Goal: Communication & Community: Answer question/provide support

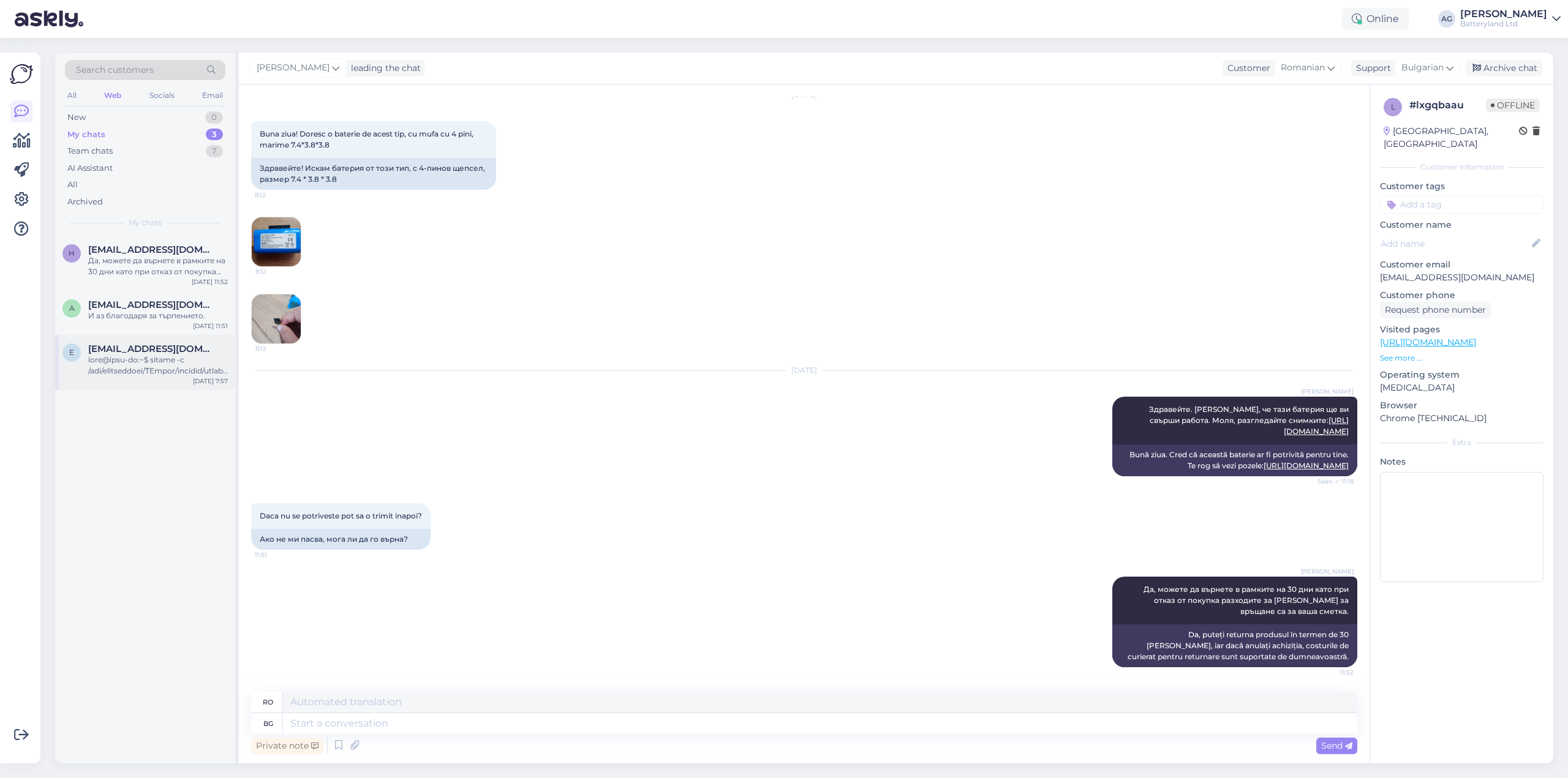
click at [178, 364] on div at bounding box center [158, 365] width 140 height 22
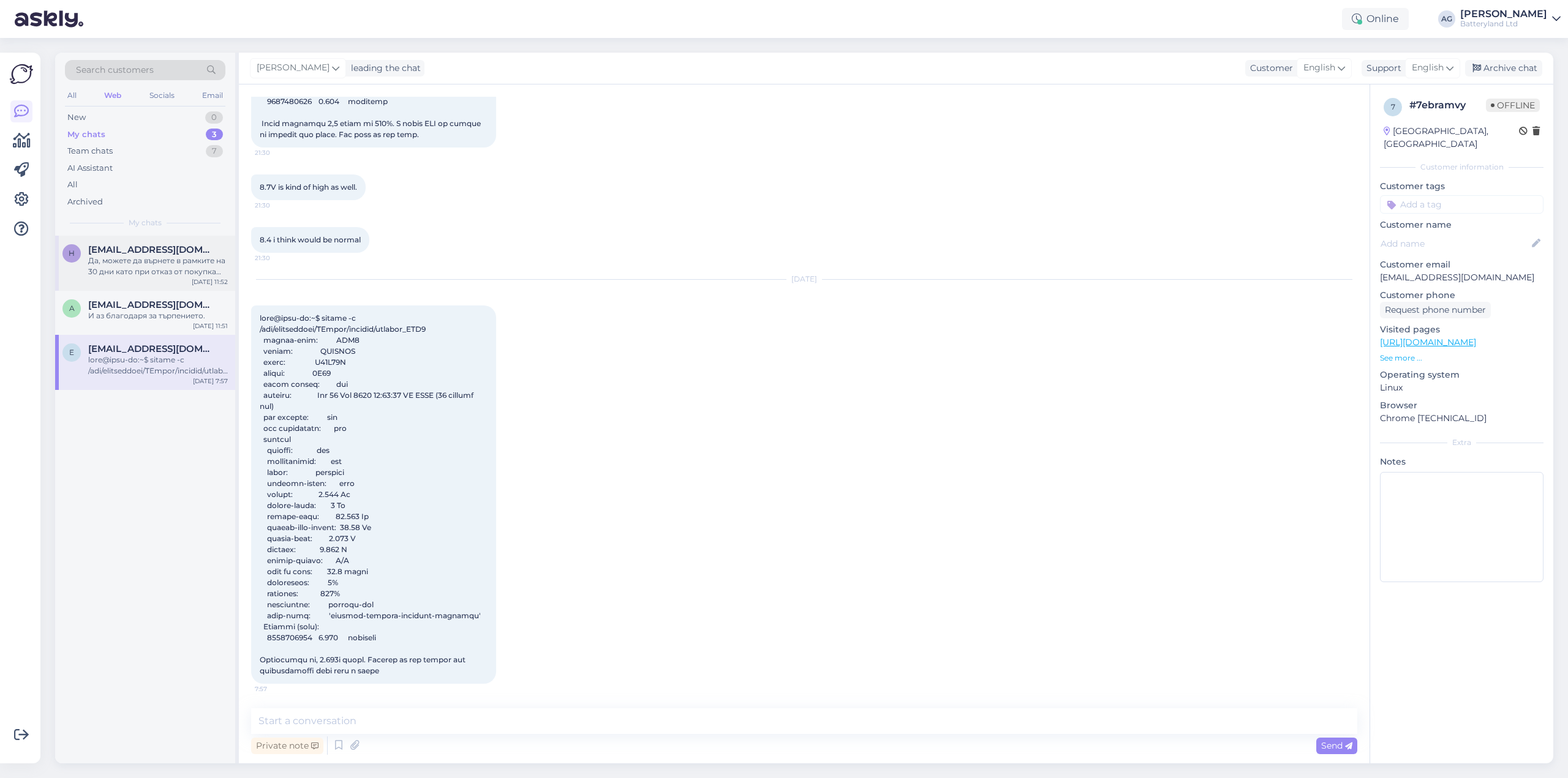
click at [168, 259] on div "Да, можете да върнете в рамките на 30 дни като при отказ от покупка разходите з…" at bounding box center [158, 266] width 140 height 22
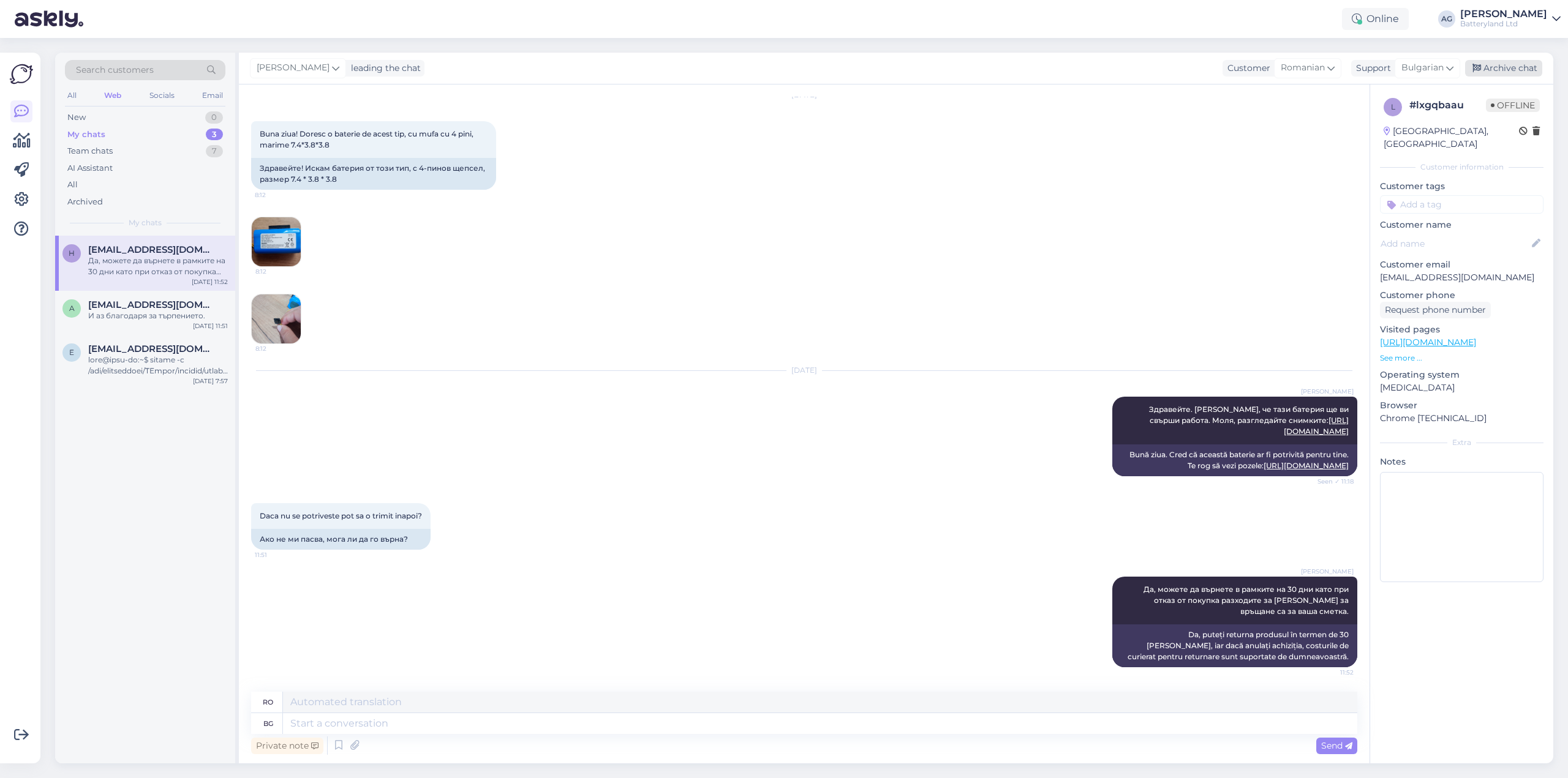
click at [1517, 67] on div "Archive chat" at bounding box center [1504, 68] width 77 height 17
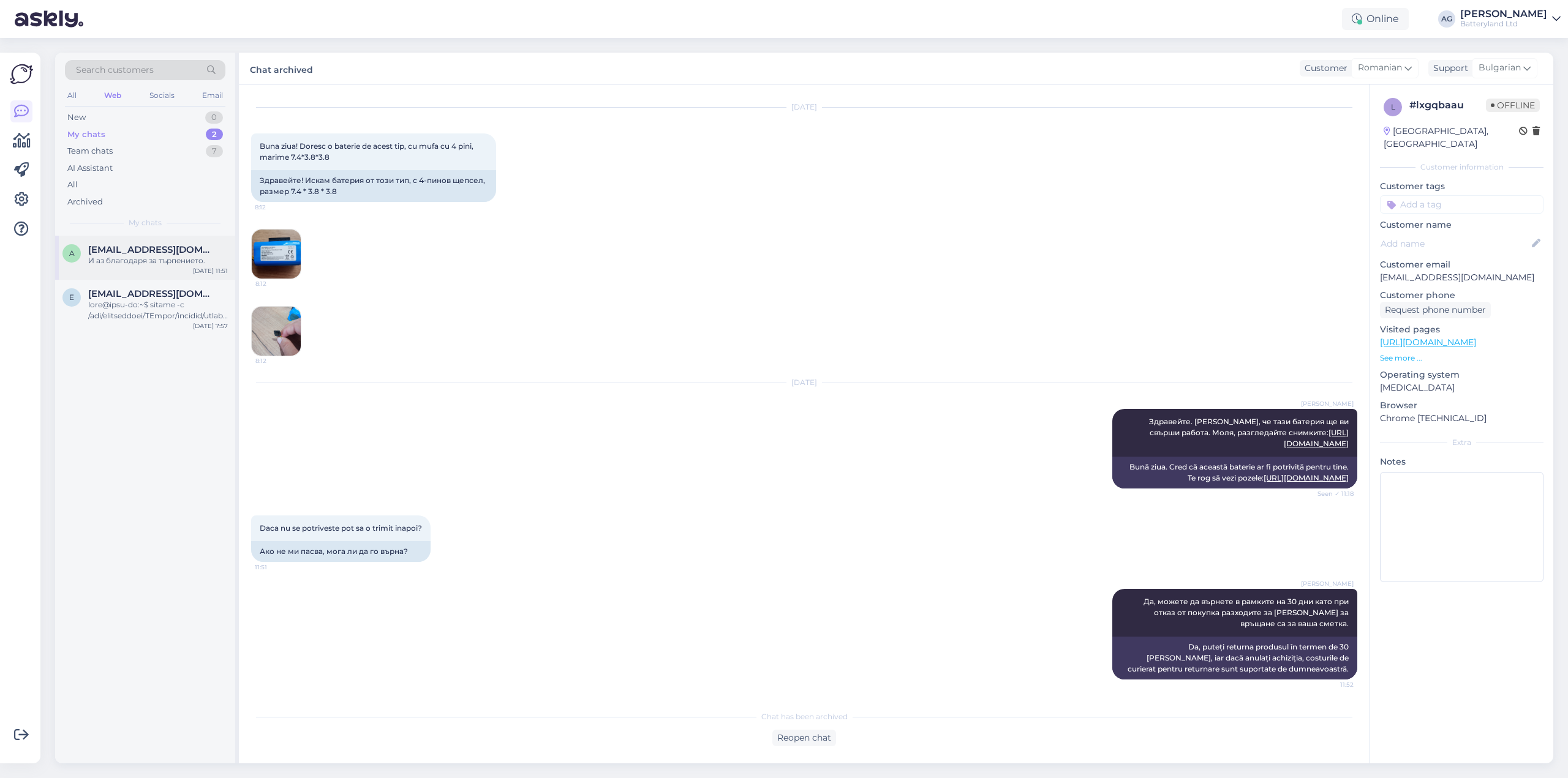
click at [122, 261] on div "И аз благодаря за търпението." at bounding box center [158, 261] width 140 height 11
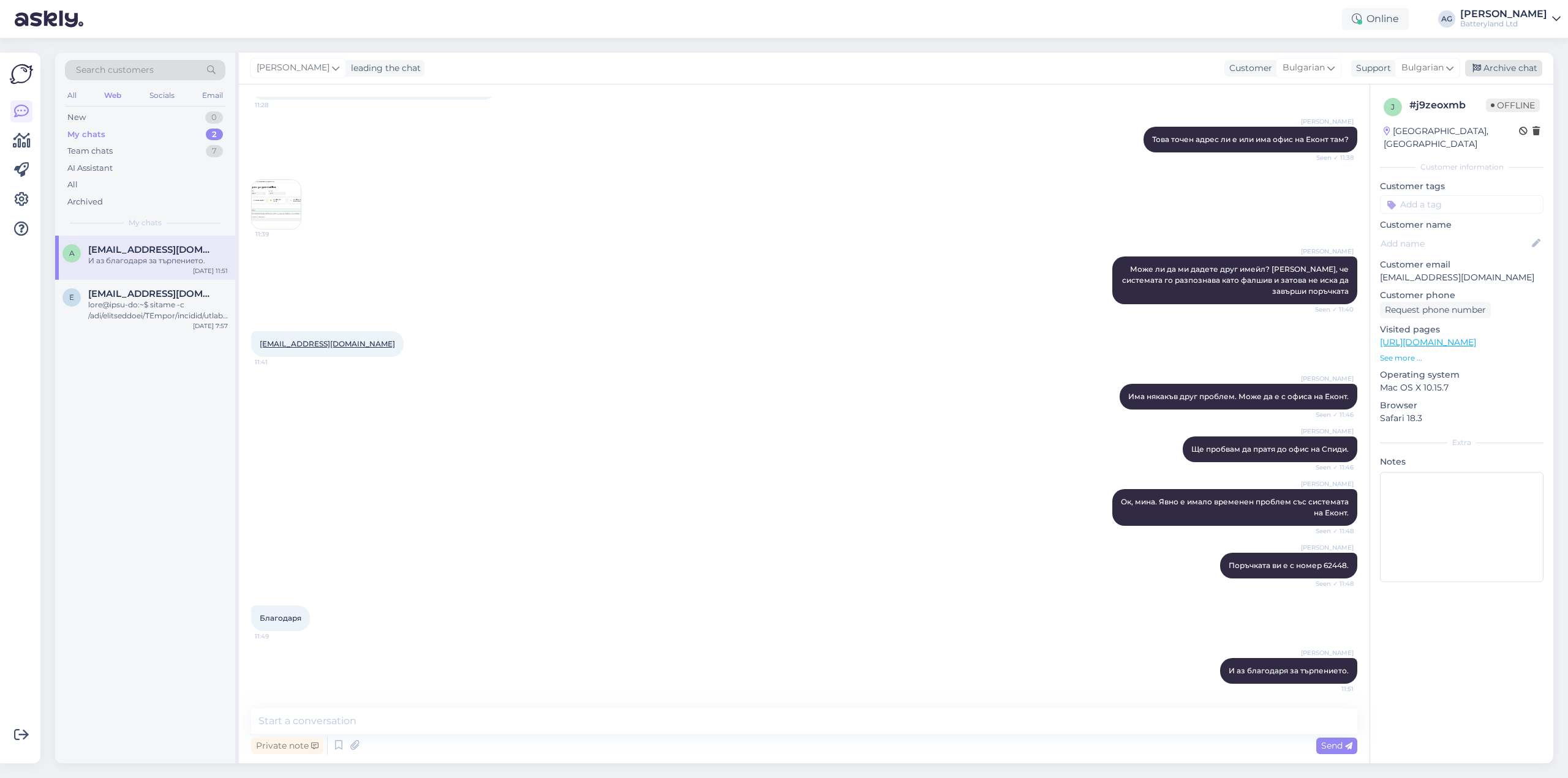
click at [1504, 69] on div "Archive chat" at bounding box center [1504, 68] width 77 height 17
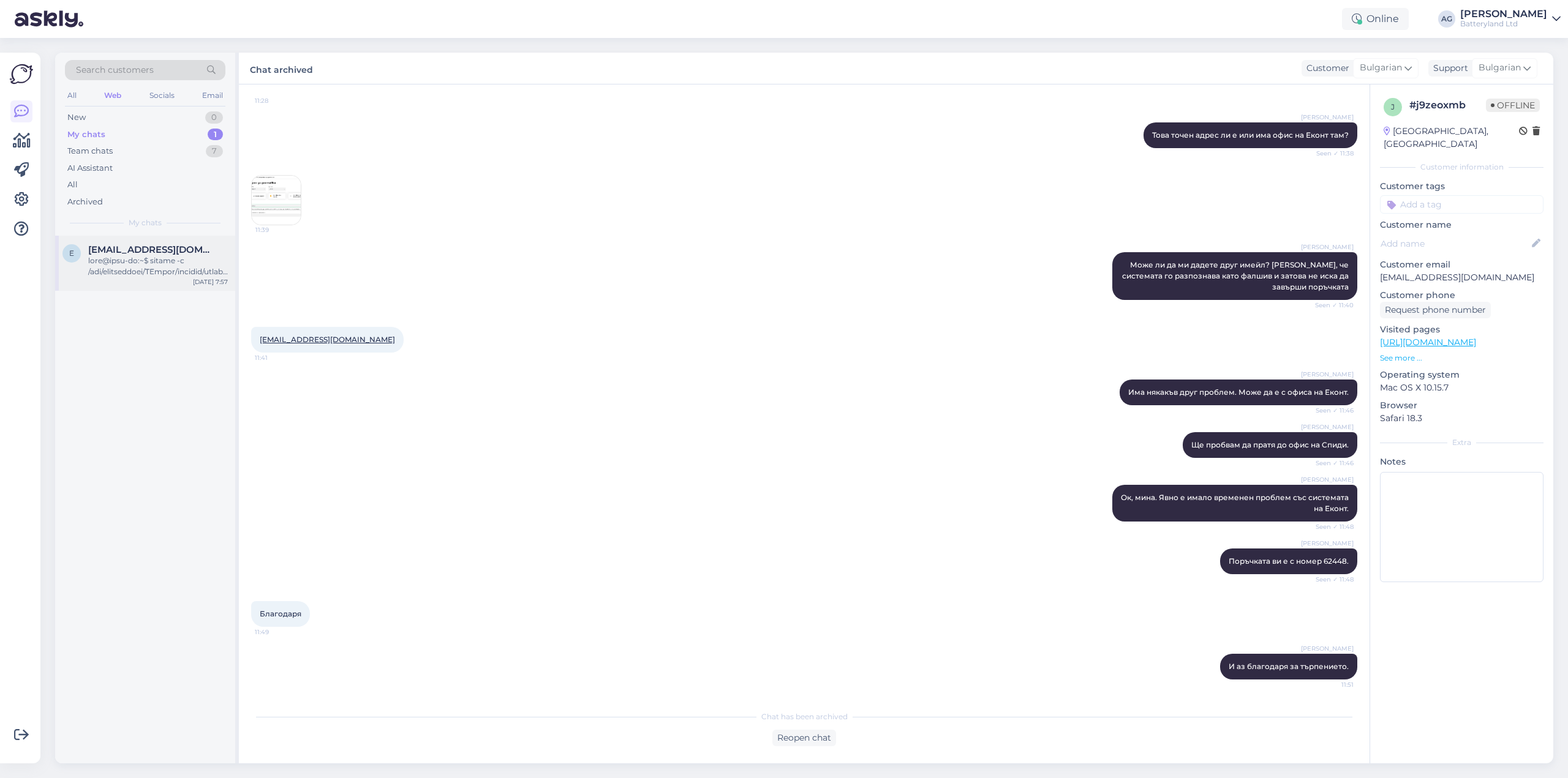
click at [112, 270] on div at bounding box center [158, 266] width 140 height 22
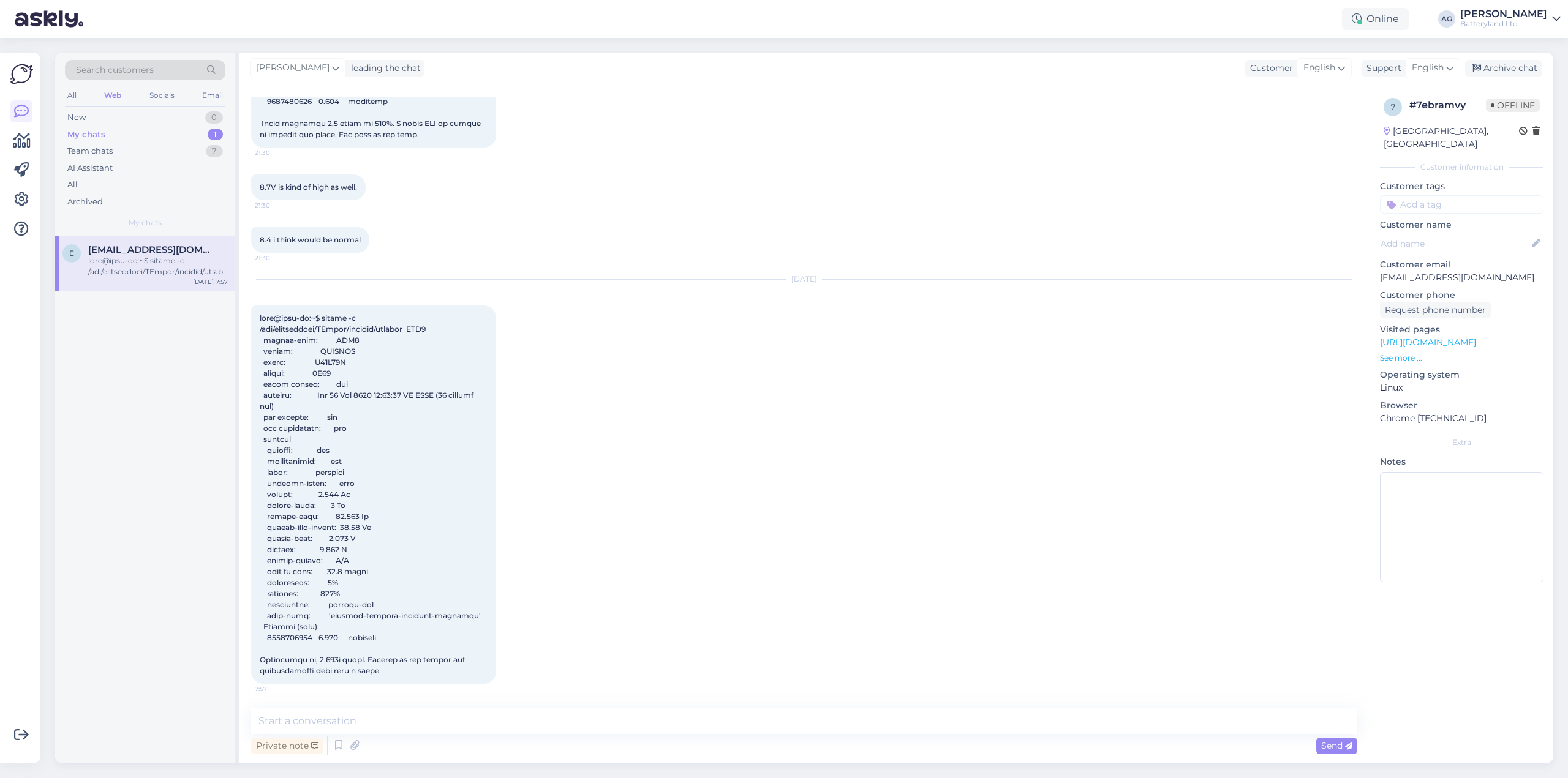
click at [1430, 273] on p "[EMAIL_ADDRESS][DOMAIN_NAME]" at bounding box center [1462, 277] width 164 height 13
copy p "eduardharsing"
click at [460, 713] on textarea at bounding box center [804, 721] width 1106 height 26
paste textarea "[URL][DOMAIN_NAME]"
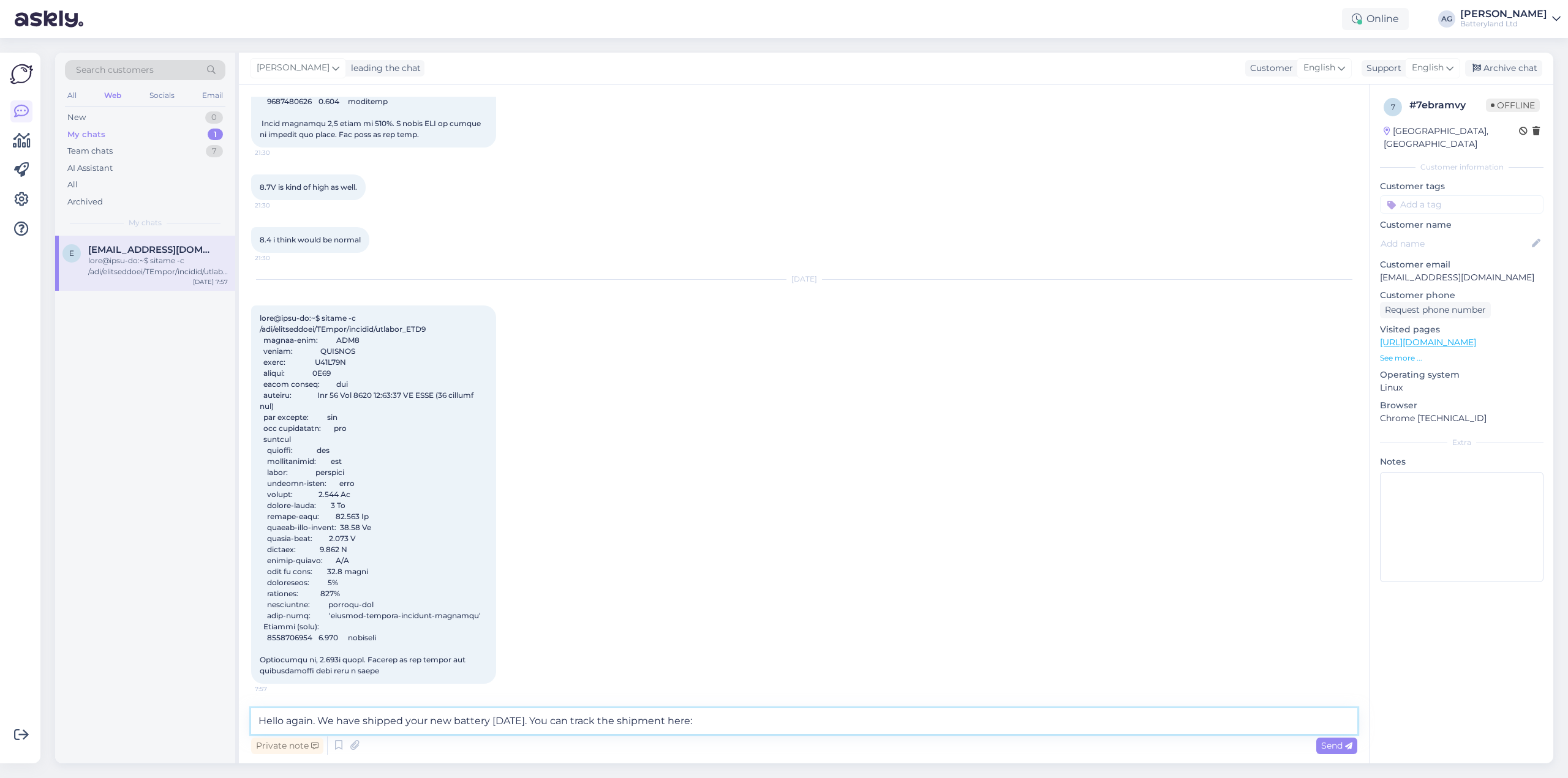
type textarea "Hello again. We have shipped your new battery [DATE]. You can track the shipmen…"
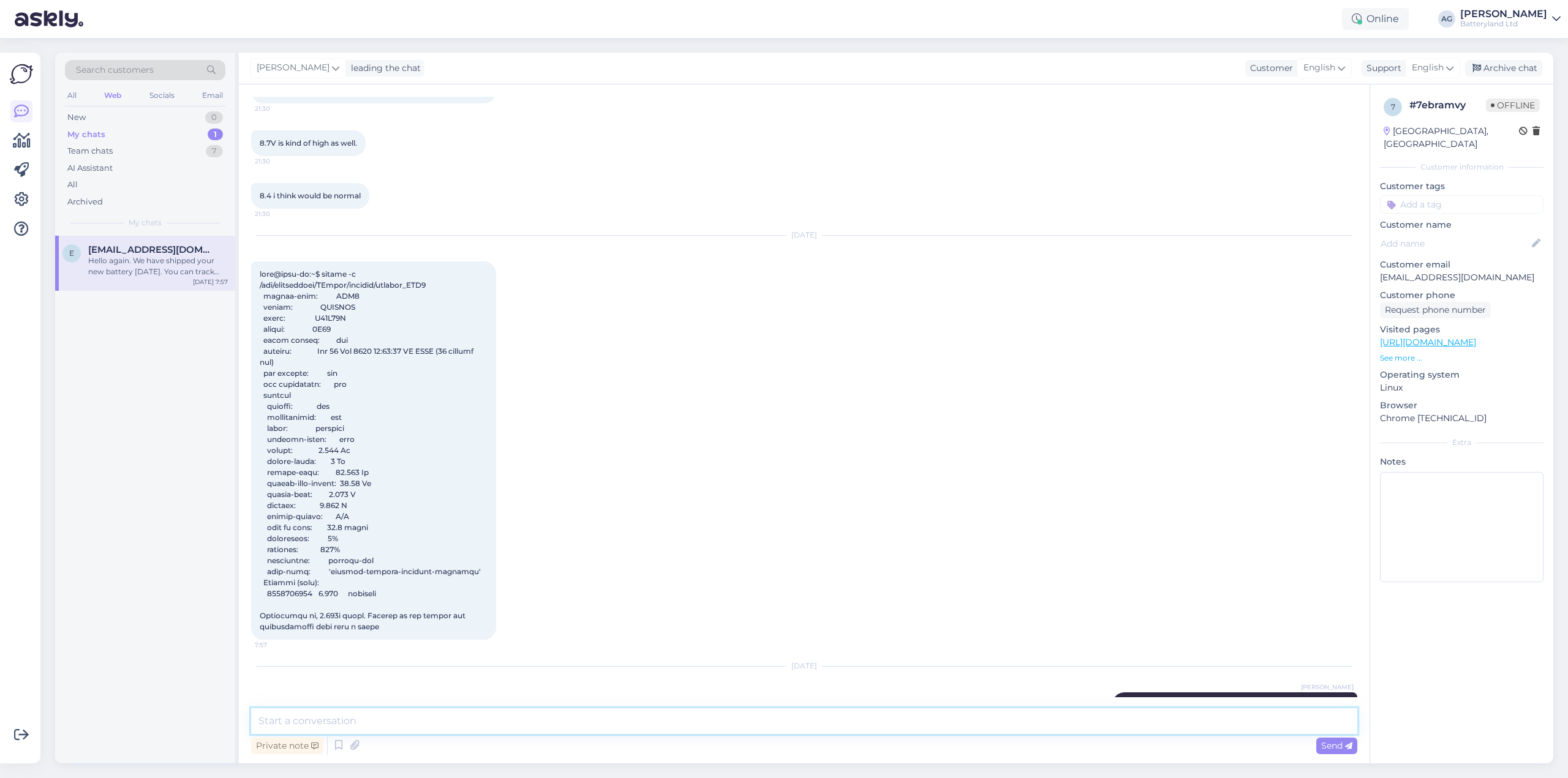
scroll to position [5144, 0]
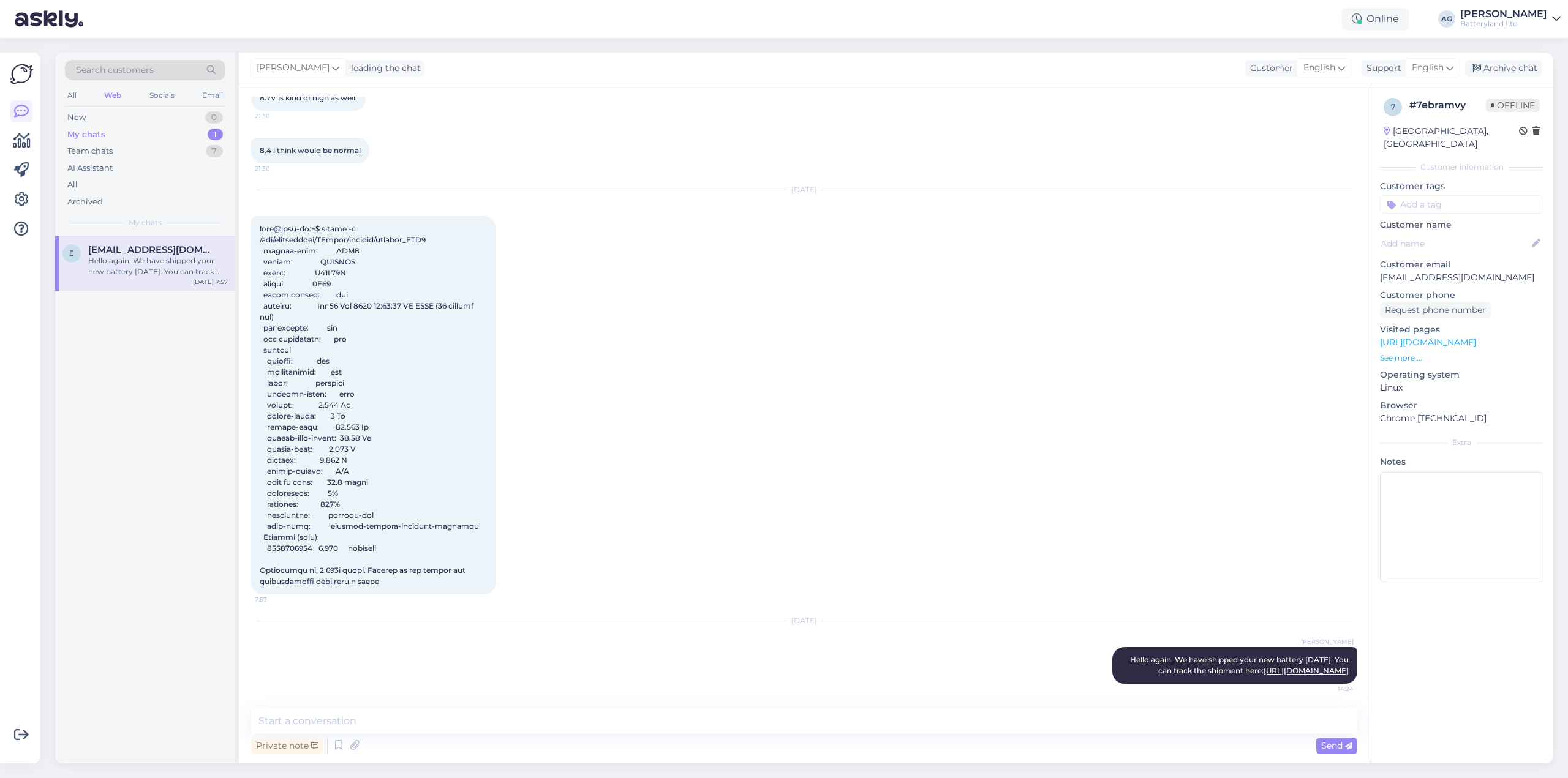
click at [895, 735] on div "Private note Send" at bounding box center [804, 745] width 1106 height 23
click at [874, 721] on textarea at bounding box center [804, 721] width 1106 height 26
type textarea "Please, when you receive the new battery, test it and write to us with your fee…"
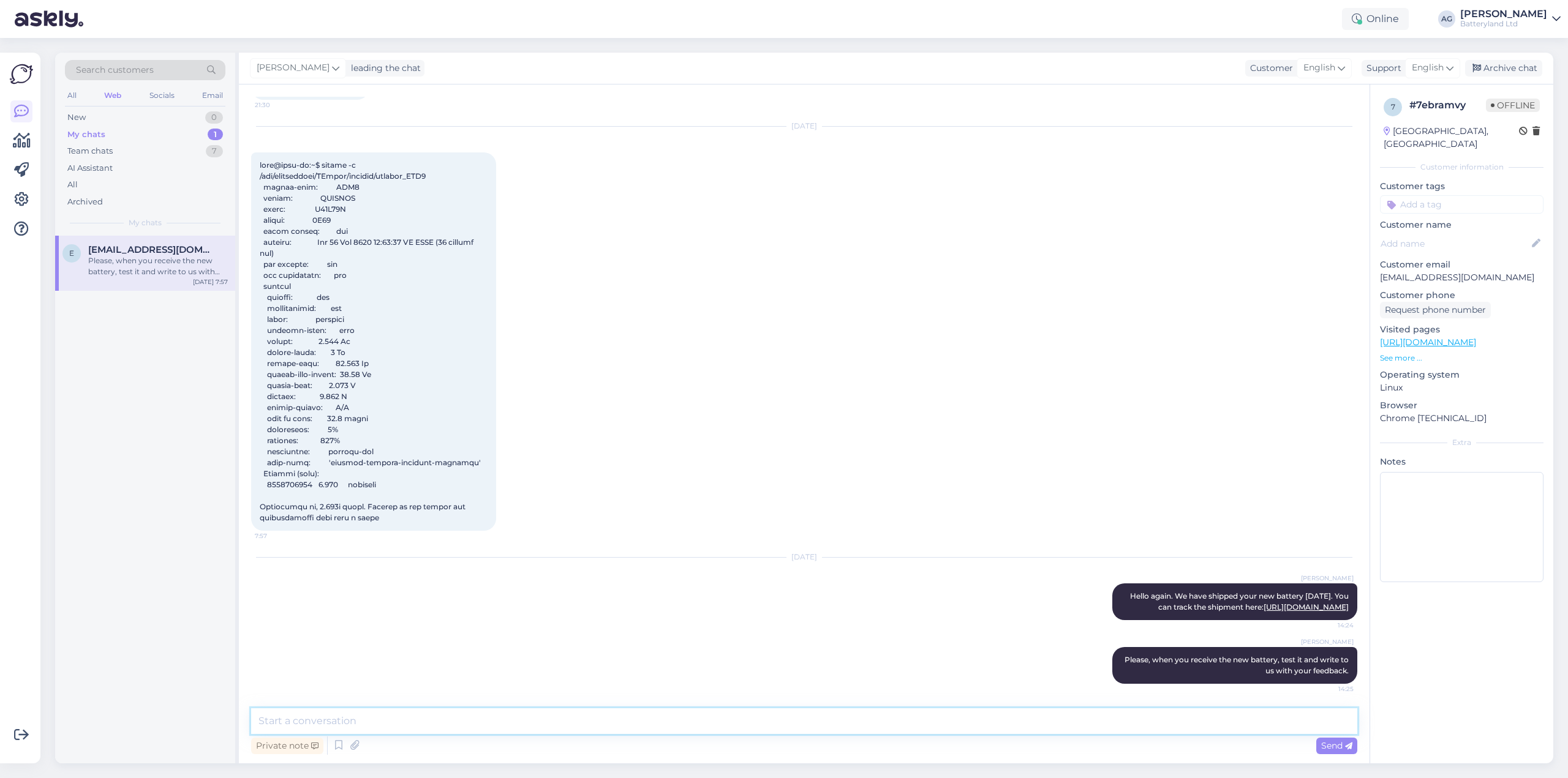
scroll to position [5208, 0]
click at [94, 150] on div "Team chats" at bounding box center [90, 151] width 45 height 12
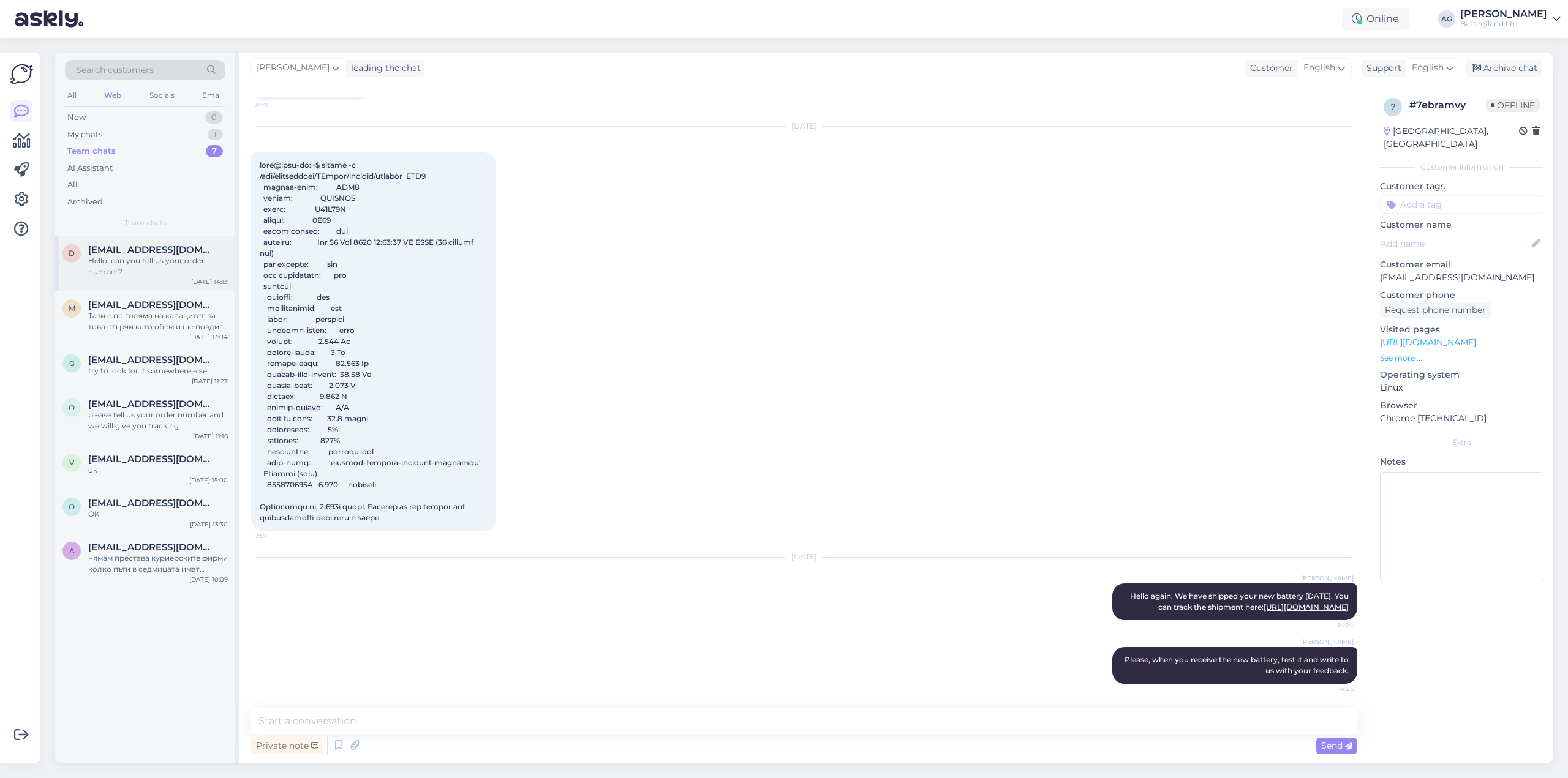
click at [122, 249] on span "[EMAIL_ADDRESS][DOMAIN_NAME]" at bounding box center [152, 249] width 128 height 11
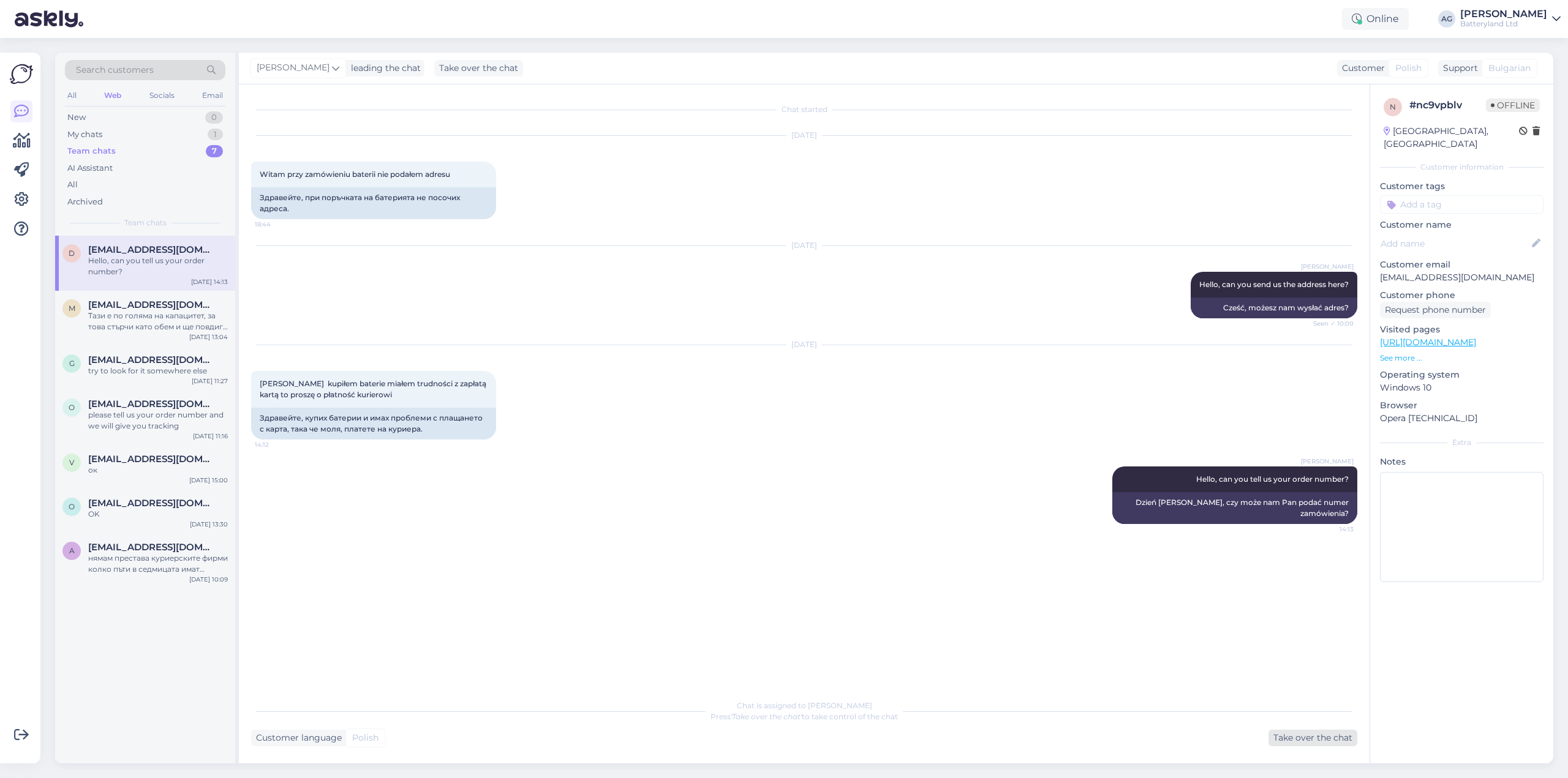
click at [1308, 736] on div "Take over the chat" at bounding box center [1313, 738] width 89 height 17
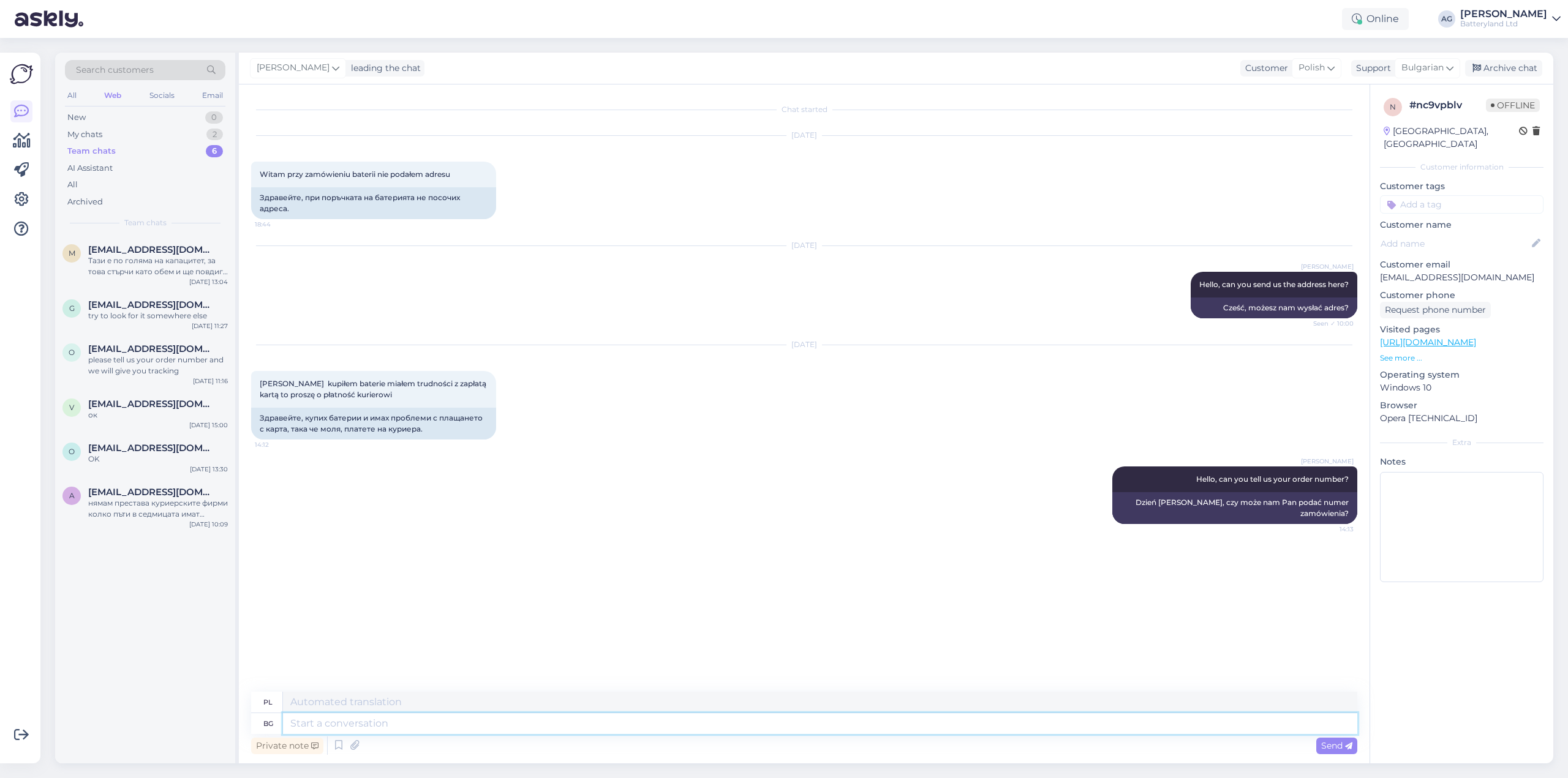
drag, startPoint x: 424, startPoint y: 723, endPoint x: 498, endPoint y: 712, distance: 74.8
click at [424, 723] on textarea at bounding box center [820, 723] width 1074 height 21
click at [427, 727] on textarea at bounding box center [820, 723] width 1074 height 21
type textarea "Z"
type textarea "Здравейте,"
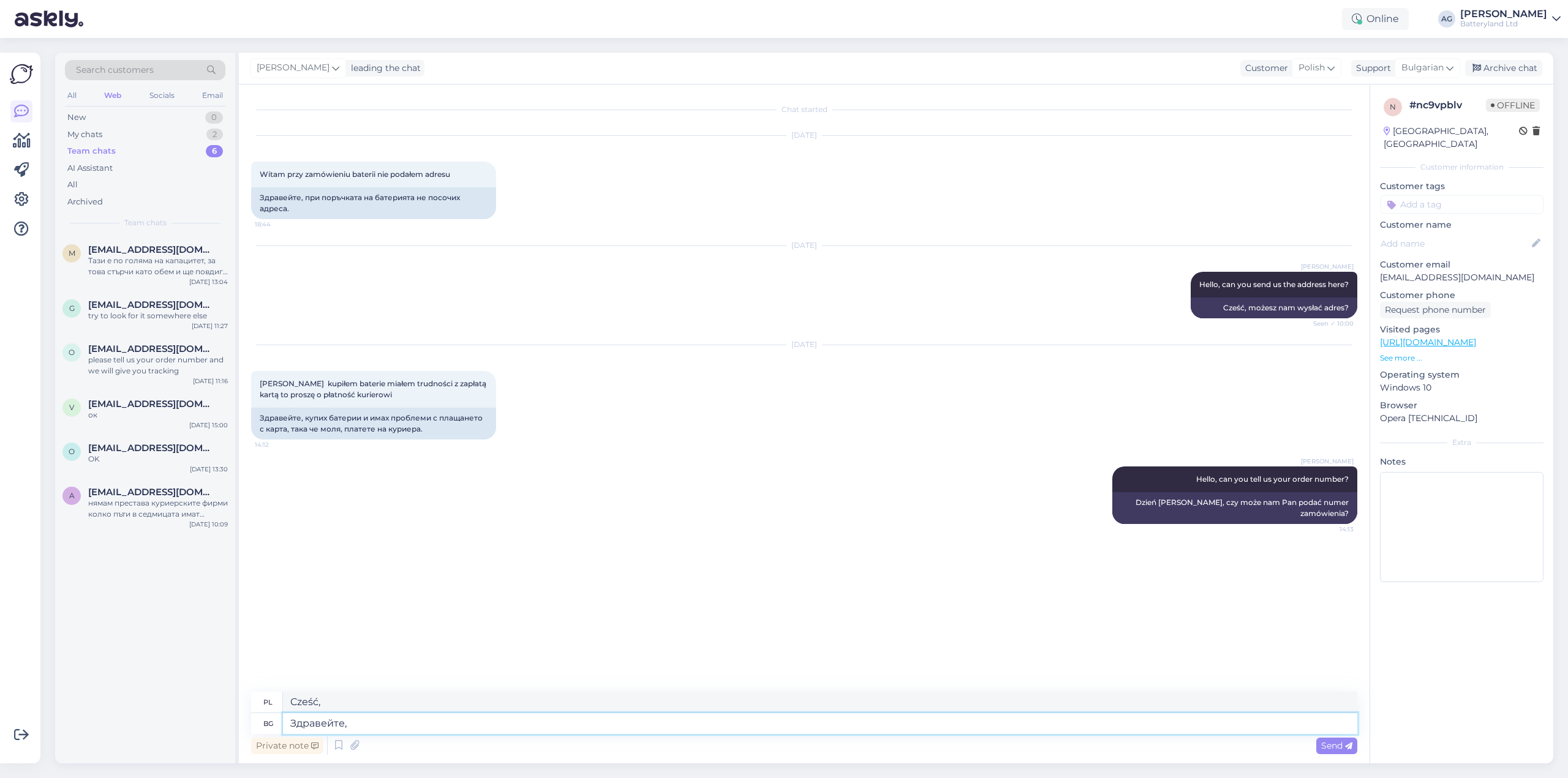
type textarea "Cześć,"
type textarea "Здравейте, ще и"
type textarea "Cześć, będę"
type textarea "Здравейте, ще изпратим"
type textarea "Cześć, wyślemy"
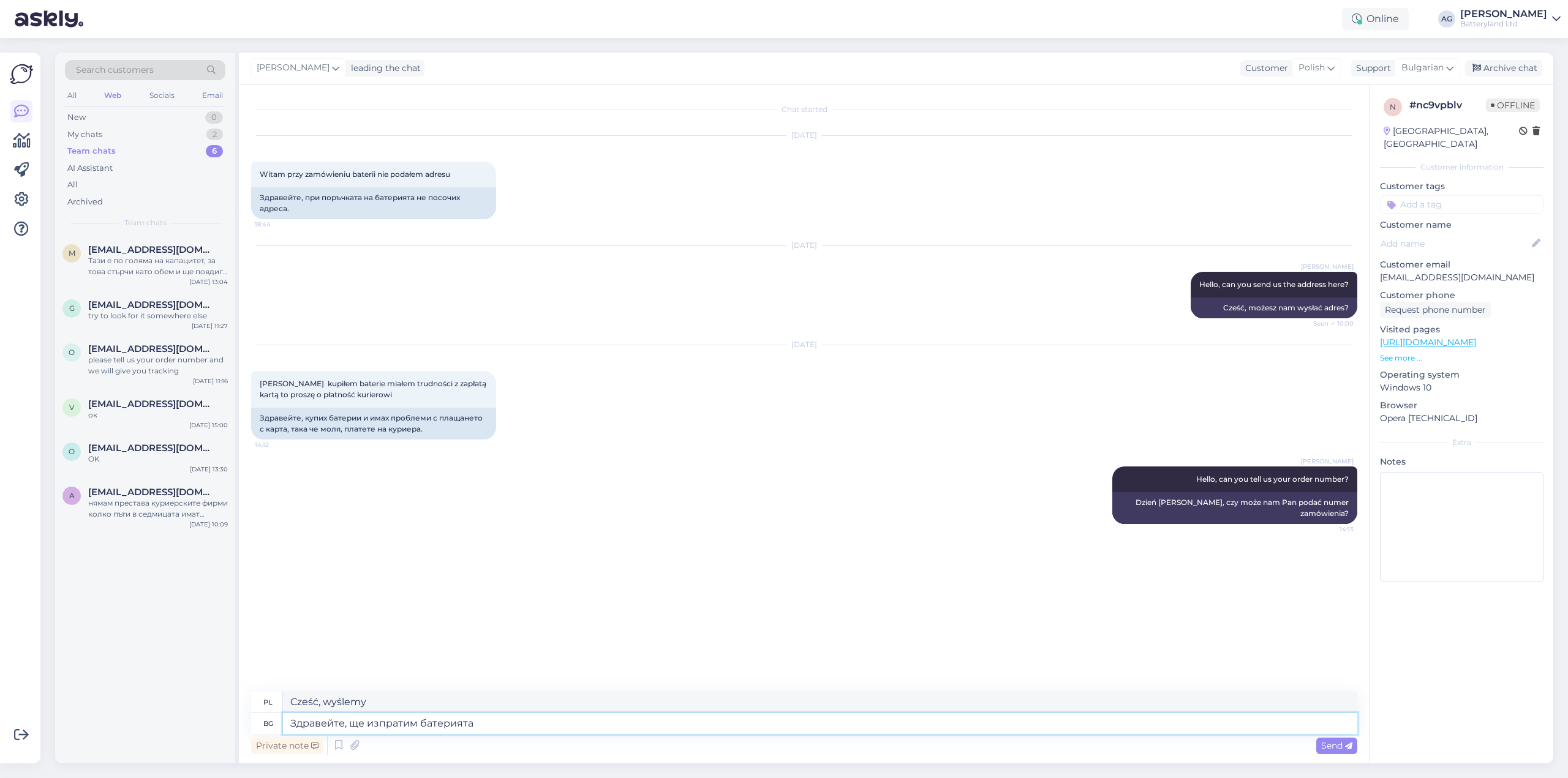
type textarea "Здравейте, ще изпратим батерията"
type textarea "Witam, wyślemy baterię"
type textarea "Здравейте, ще изпратим батерията по поръча"
type textarea "Dzień [PERSON_NAME], wyślemy baterię zgodnie z zamówieniem."
click at [570, 724] on textarea "Здравейте, ще изпратим батерията по поръчка" at bounding box center [820, 723] width 1074 height 21
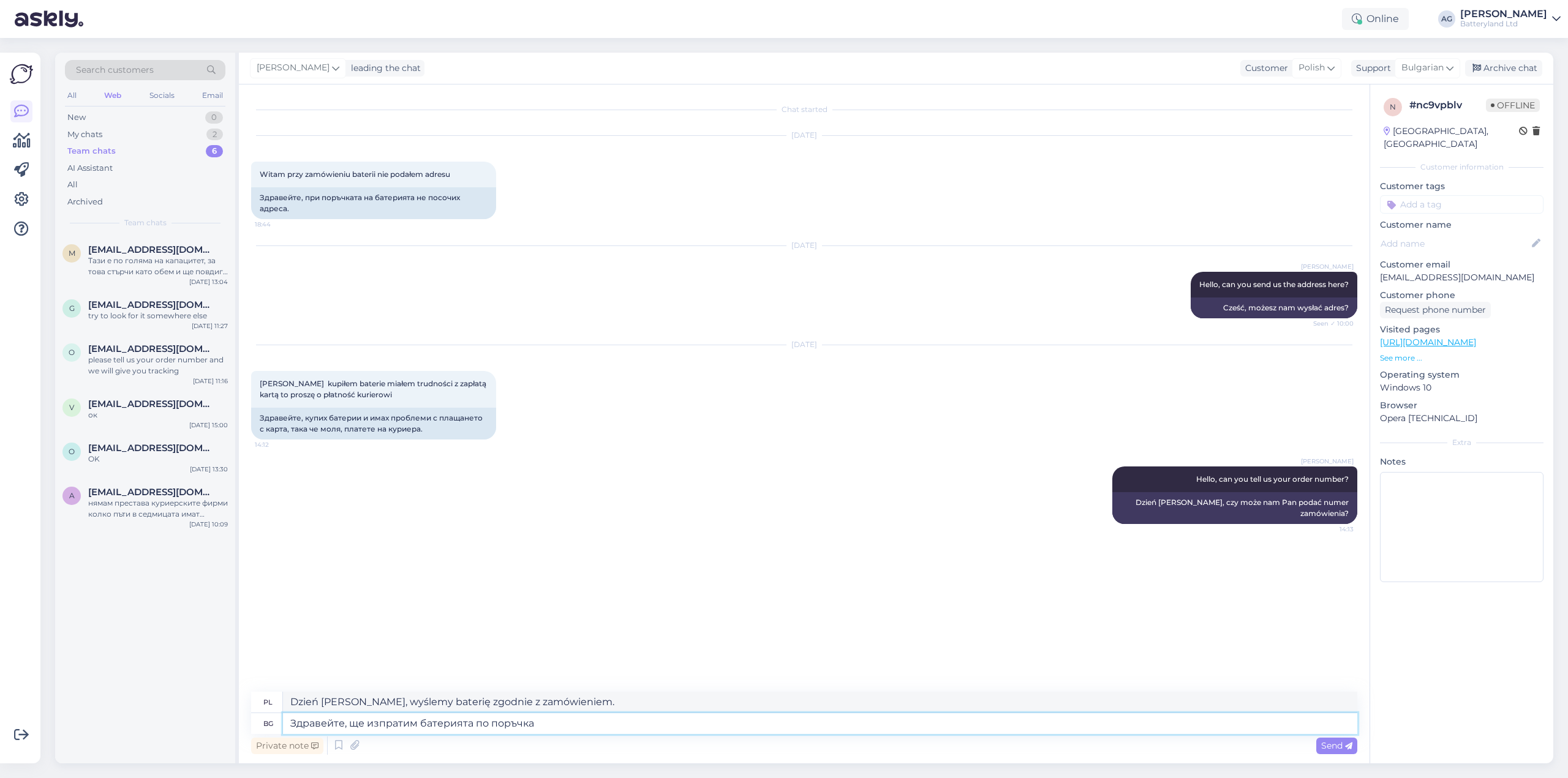
paste textarea "62462"
type textarea "Здравейте, ще изпратим батерията по поръчка 62462"
type textarea "[PERSON_NAME], wysyłamy baterię zgodnie z zamówieniem 62462"
type textarea "Здравейте, ще изпратим батерията по поръчка 62462 с"
type textarea "[PERSON_NAME], baterię wysyłamy na zamówienie 62462 z"
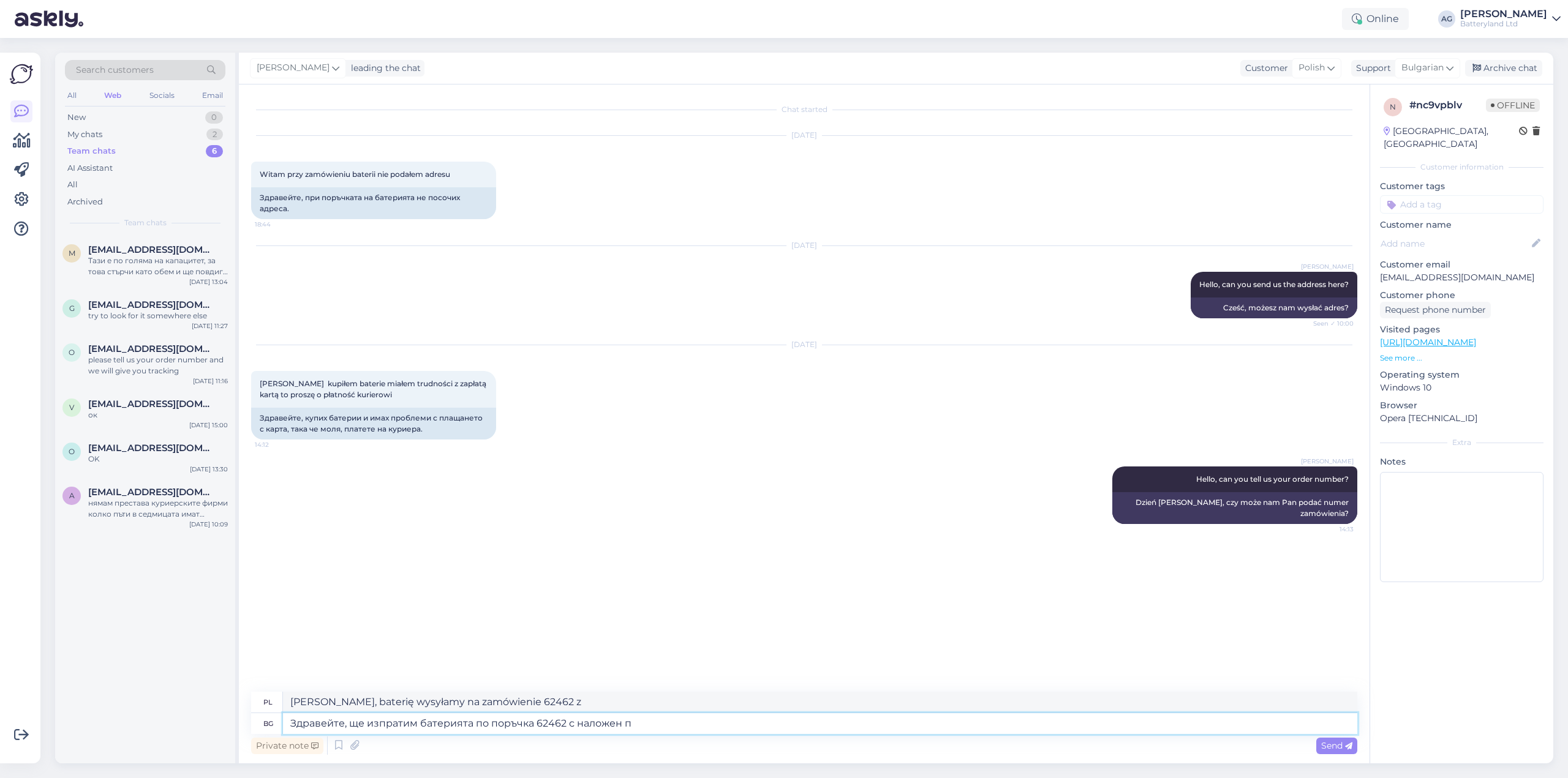
type textarea "Здравейте, ще изпратим батерията по поръчка 62462 с наложен пл"
type textarea "Witam, baterię na zamówienie 62462 wysyłamy za dopłatą"
type textarea "Здравейте, ще изпратим батерията по поръчка 62462 с наложен платеж."
type textarea "Dzień [PERSON_NAME], baterię zamówioną w sklepie nr 62462 wysyłamy za pobraniem."
